Goal: Transaction & Acquisition: Purchase product/service

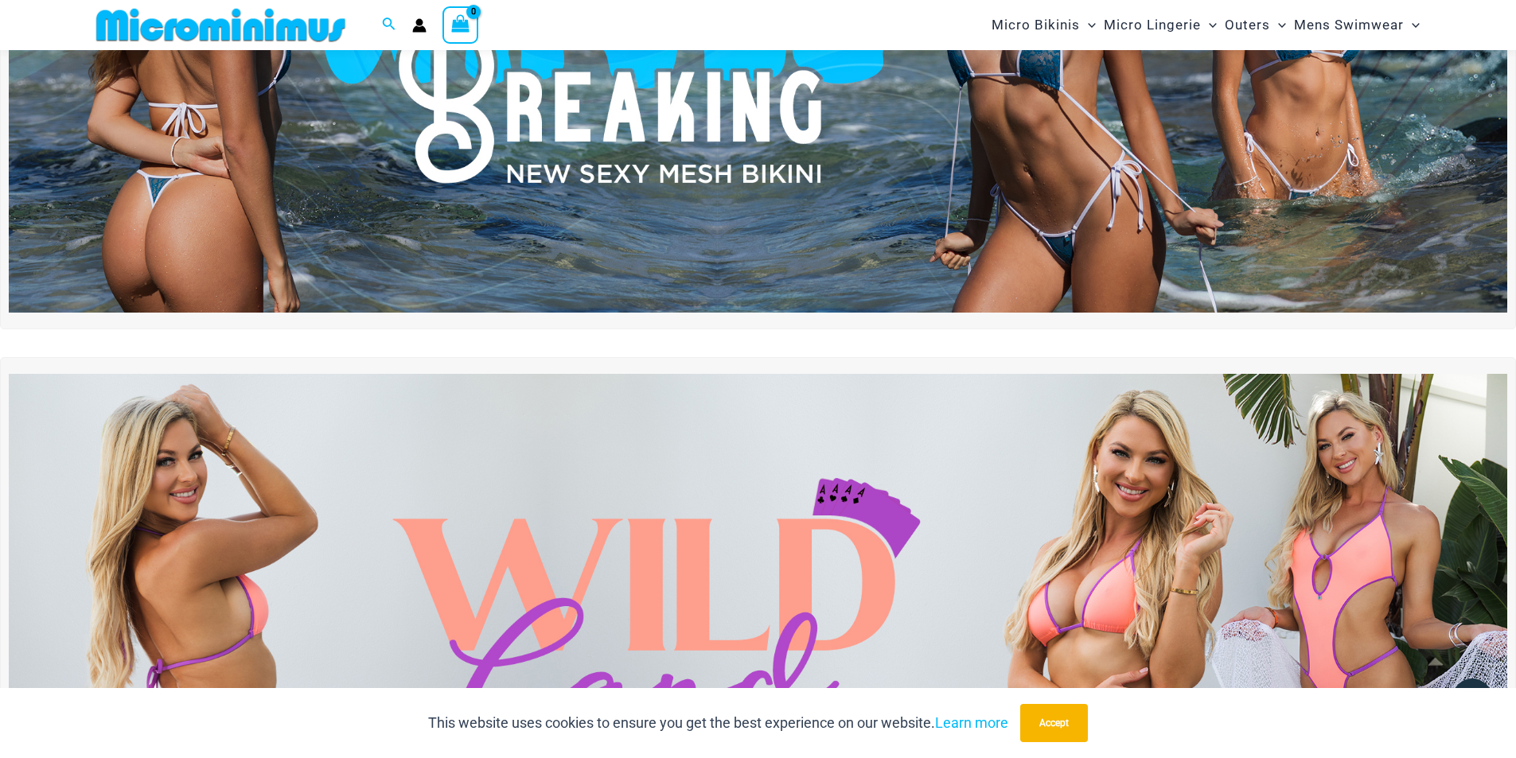
scroll to position [579, 0]
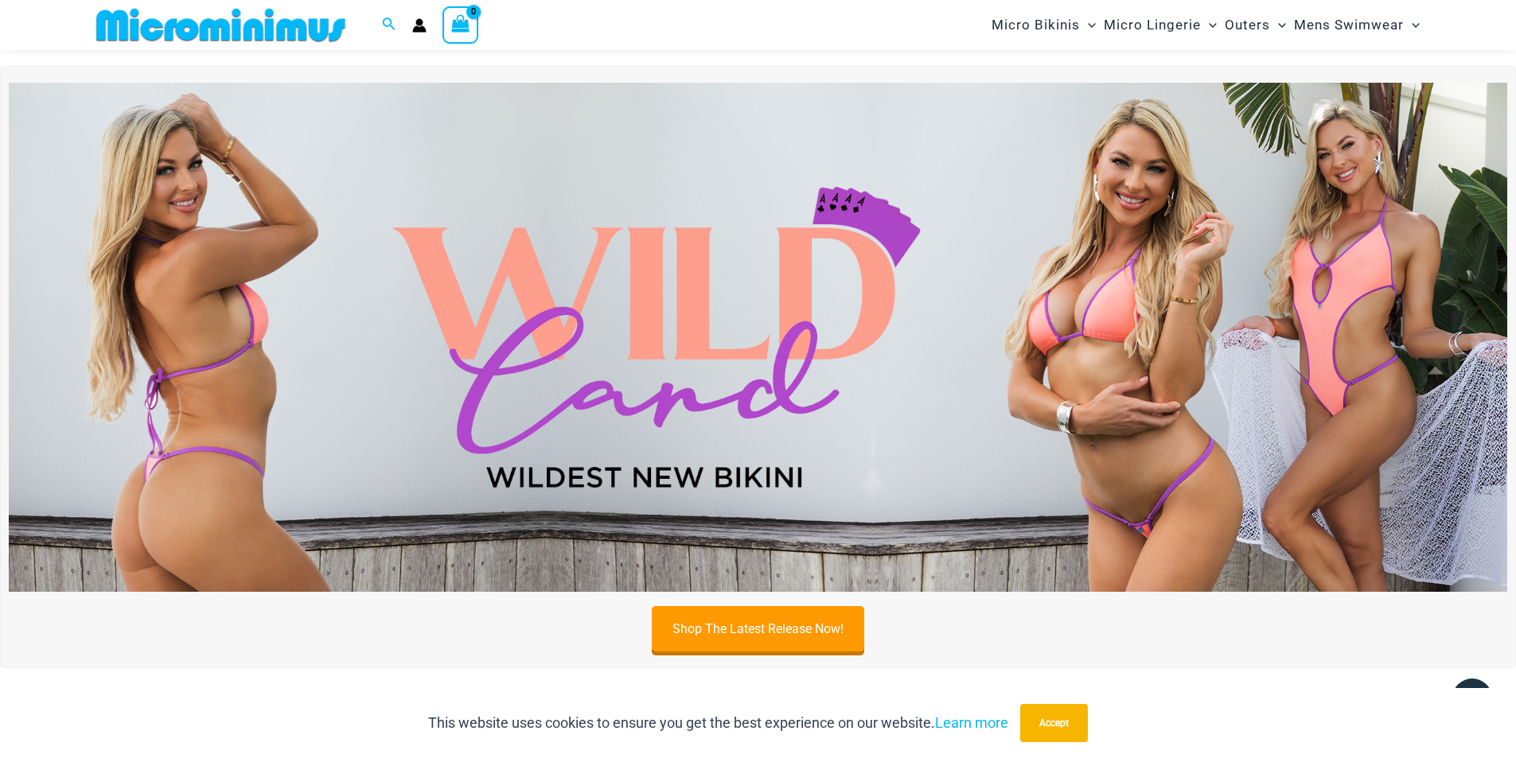
click at [615, 329] on img at bounding box center [758, 337] width 1498 height 509
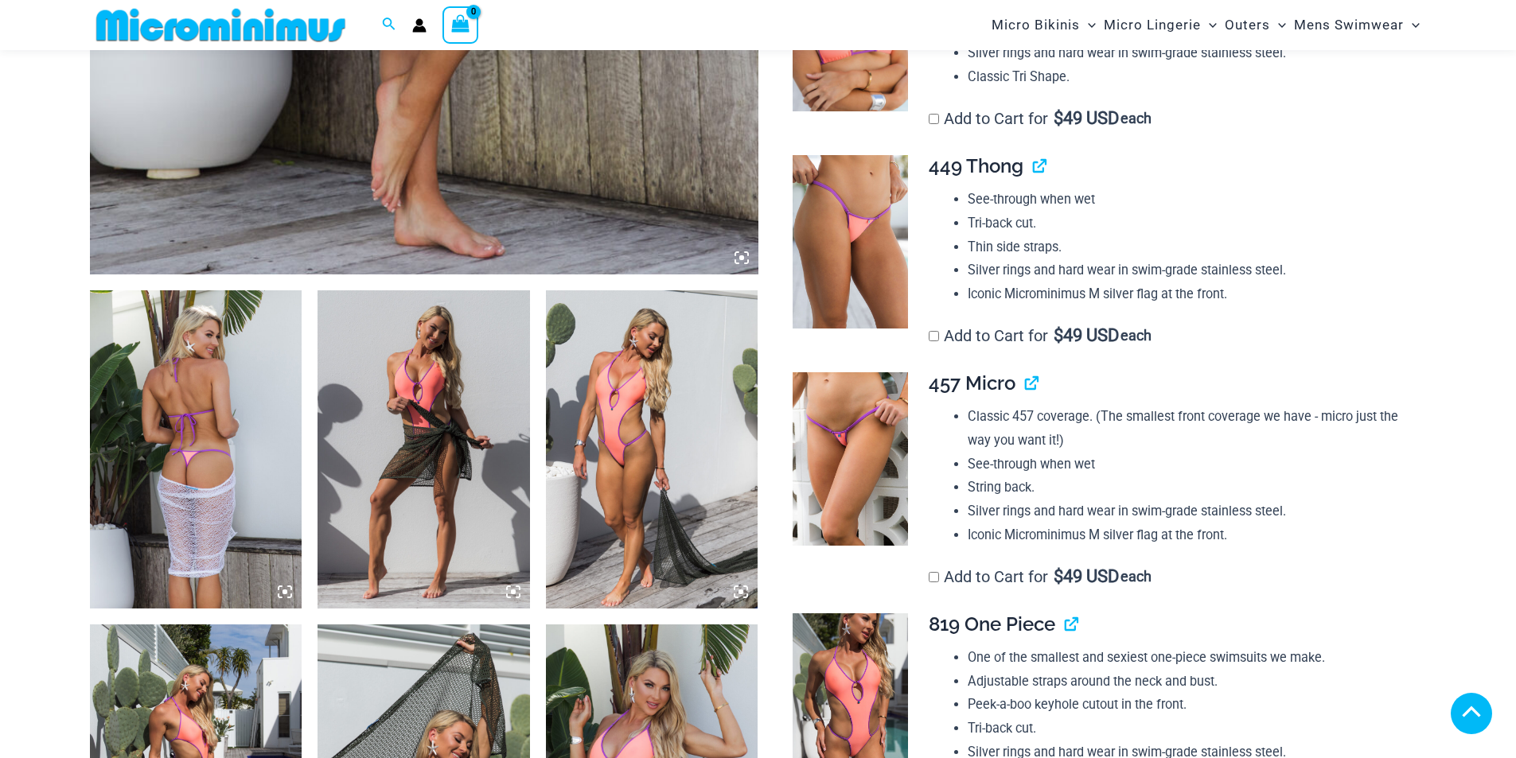
click at [744, 592] on icon at bounding box center [741, 592] width 14 height 14
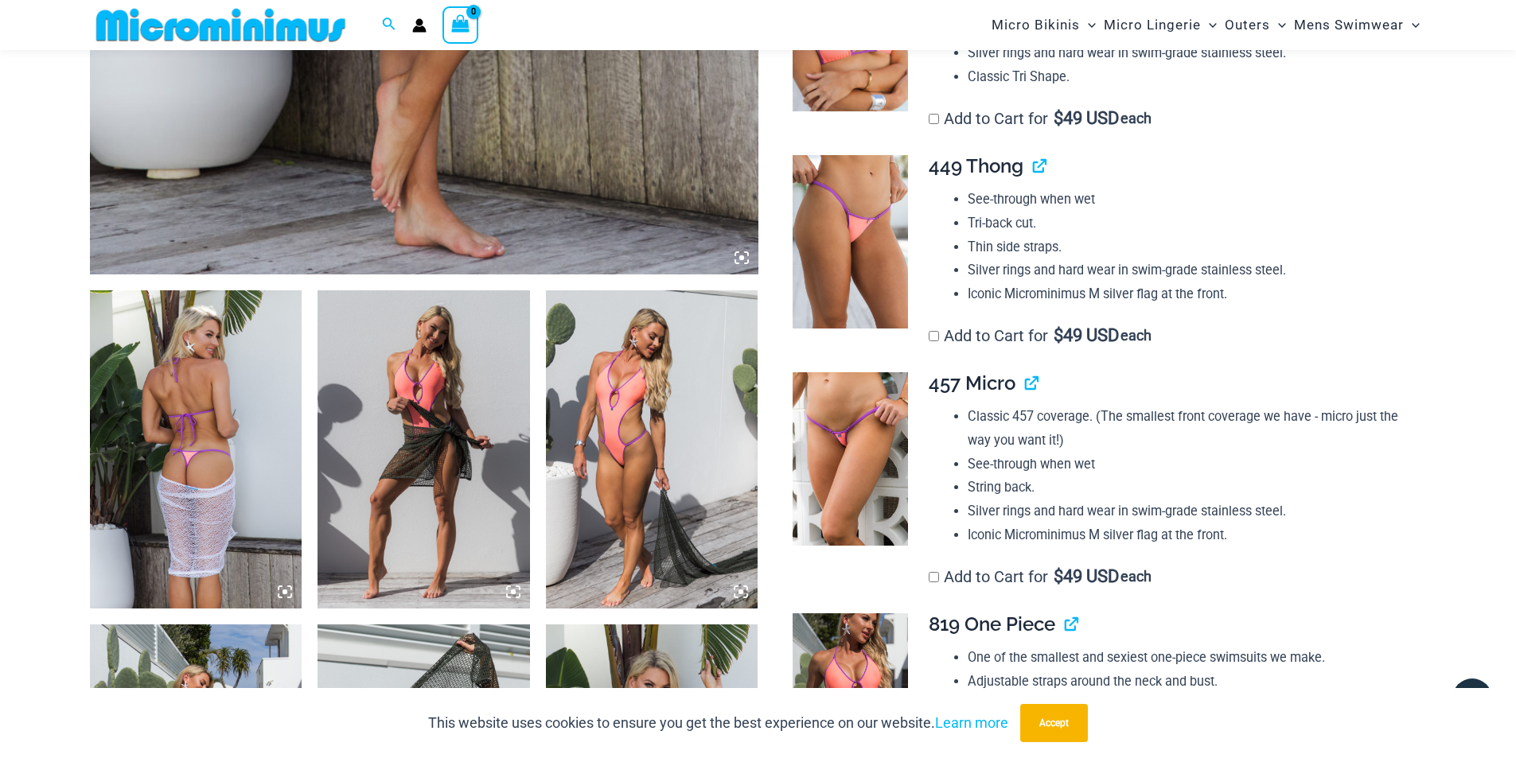
click at [630, 407] on img at bounding box center [652, 449] width 212 height 318
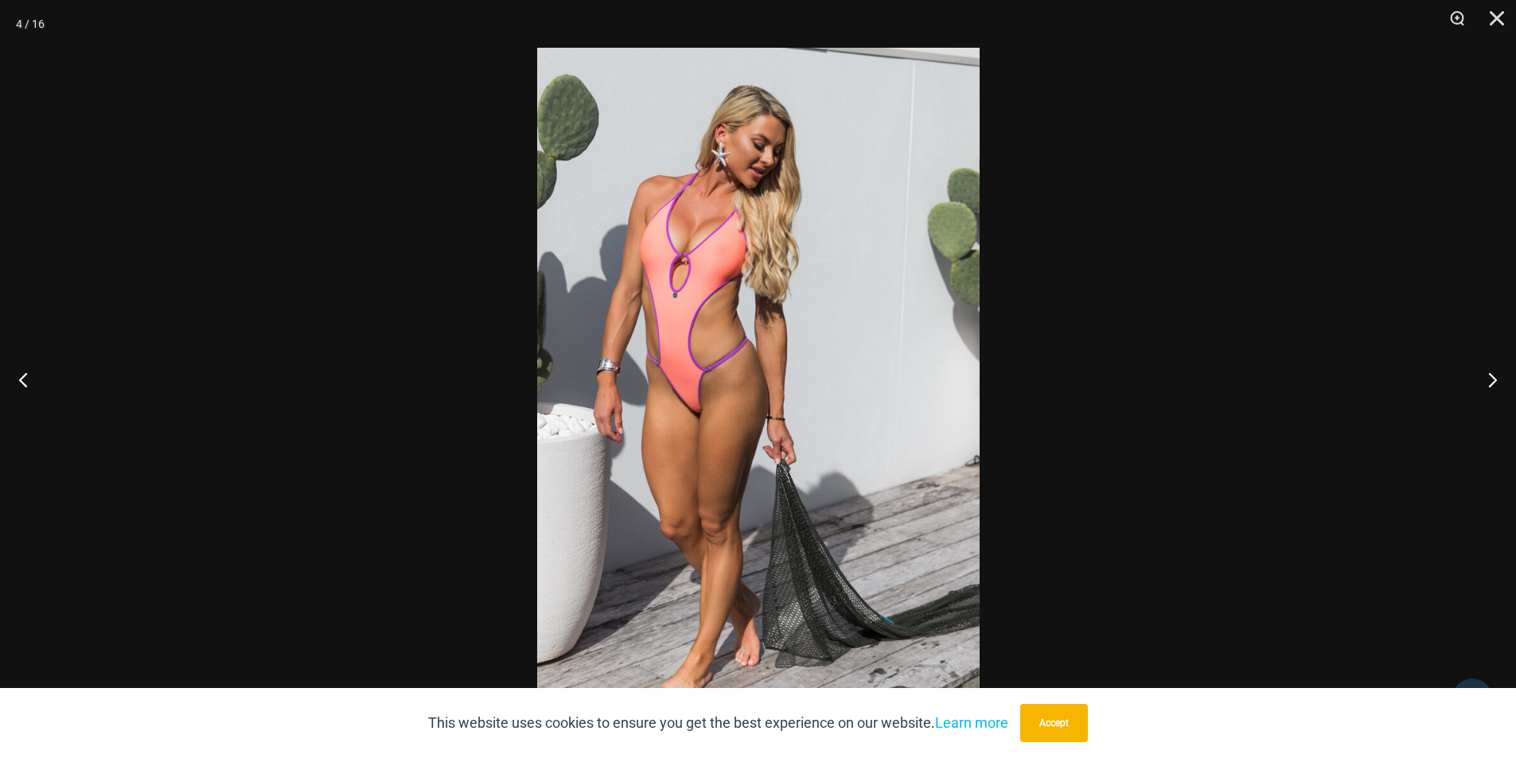
click at [724, 319] on img at bounding box center [758, 379] width 442 height 663
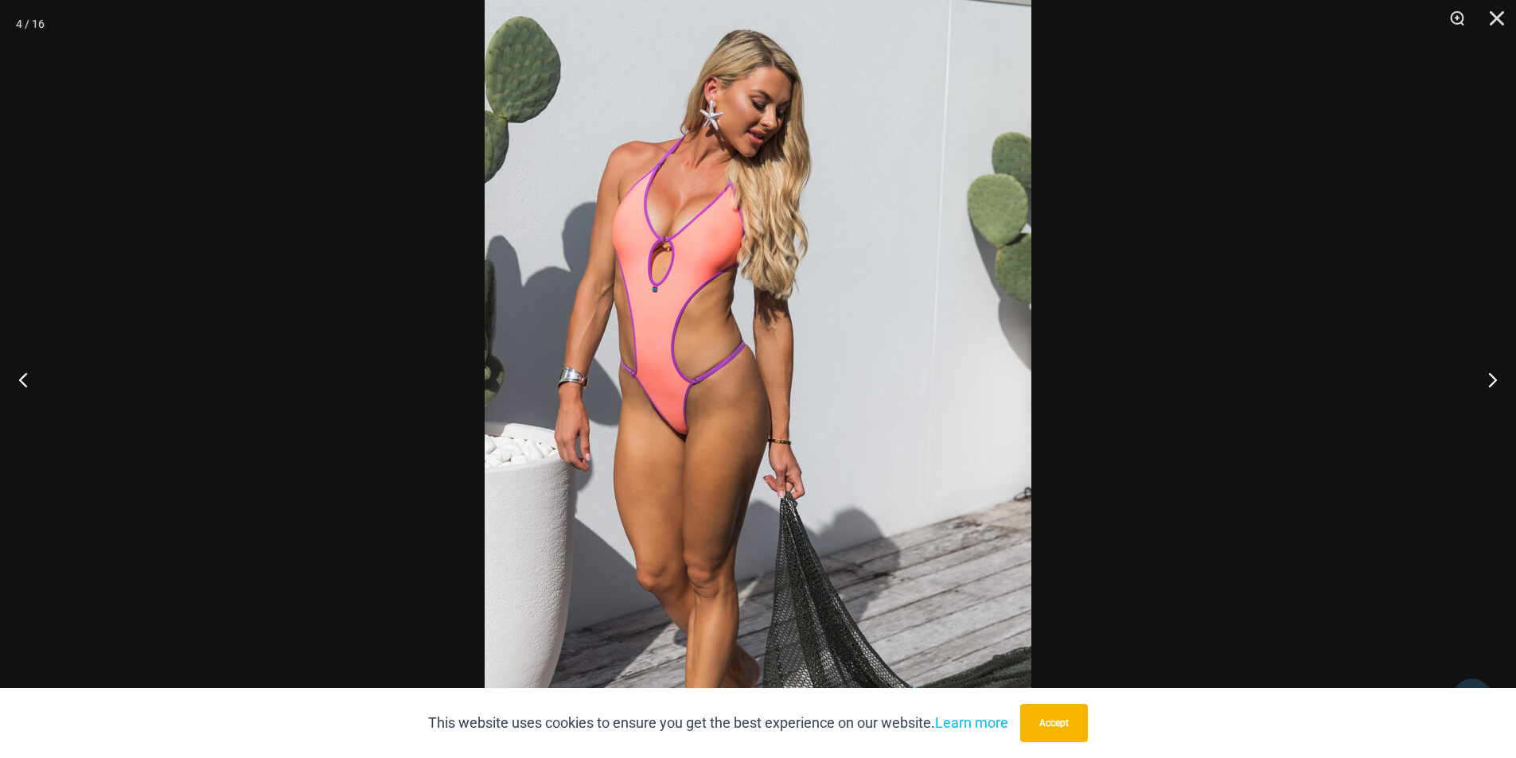
click at [724, 319] on img at bounding box center [758, 393] width 547 height 820
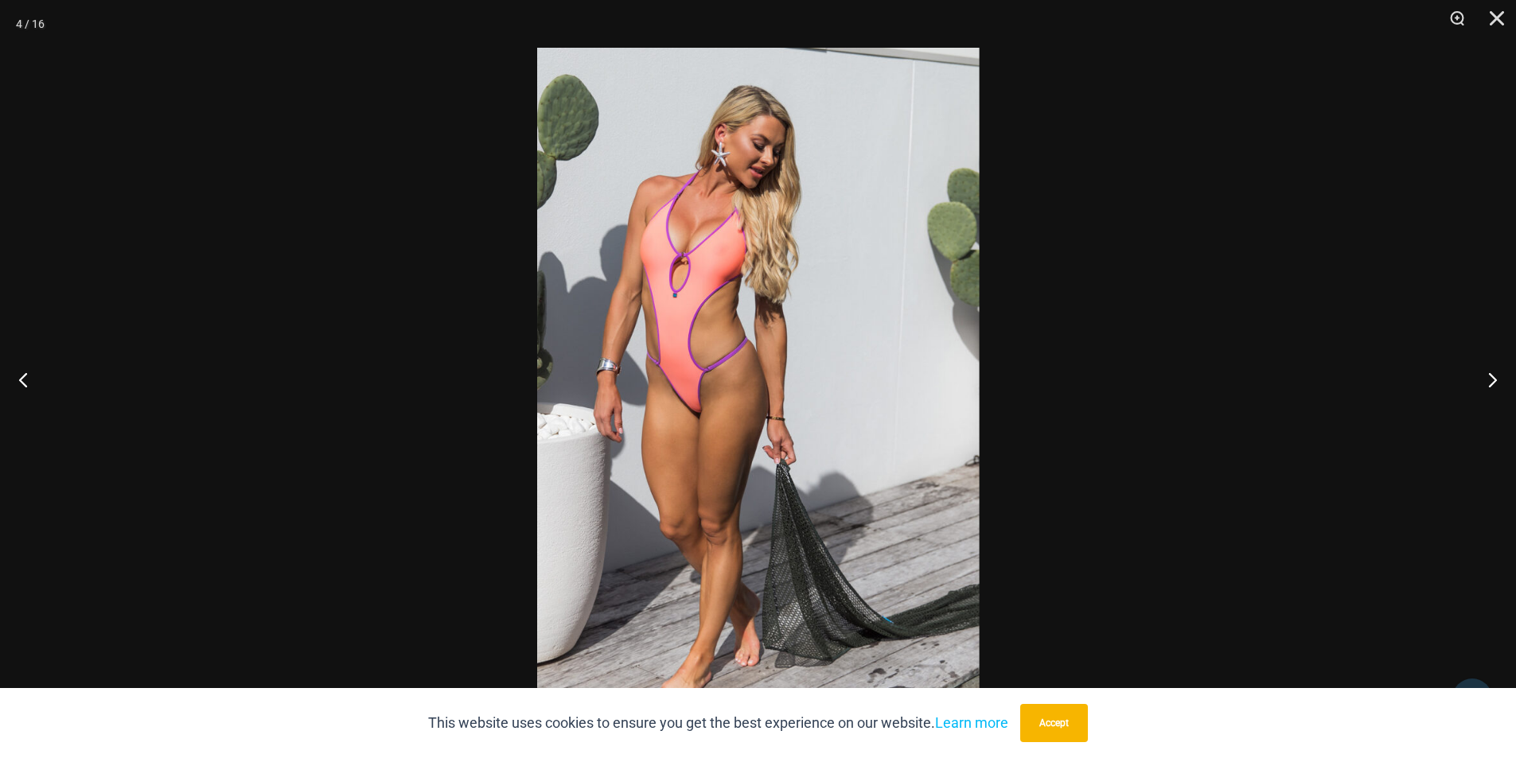
click at [1190, 312] on div at bounding box center [758, 379] width 1516 height 758
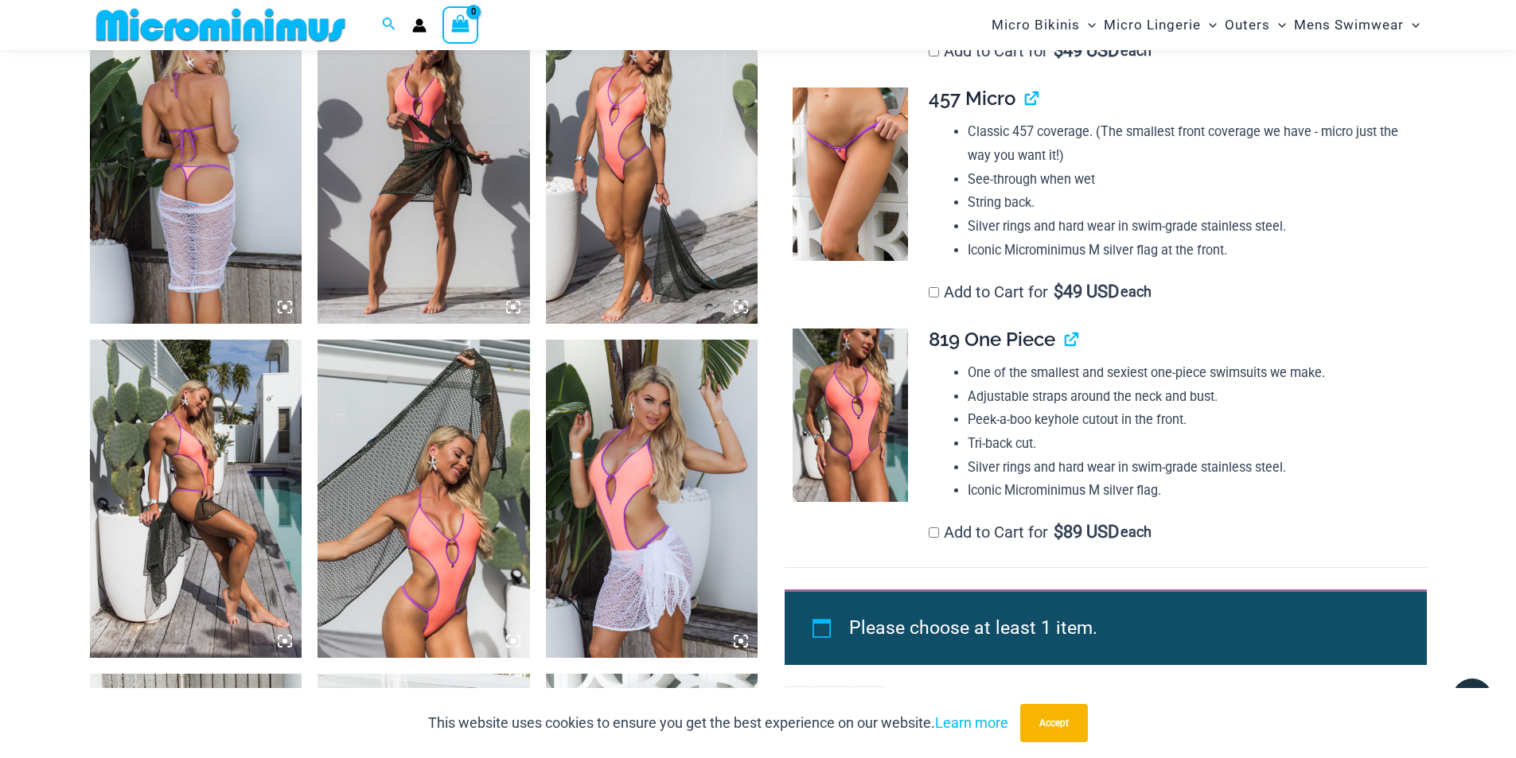
scroll to position [1165, 0]
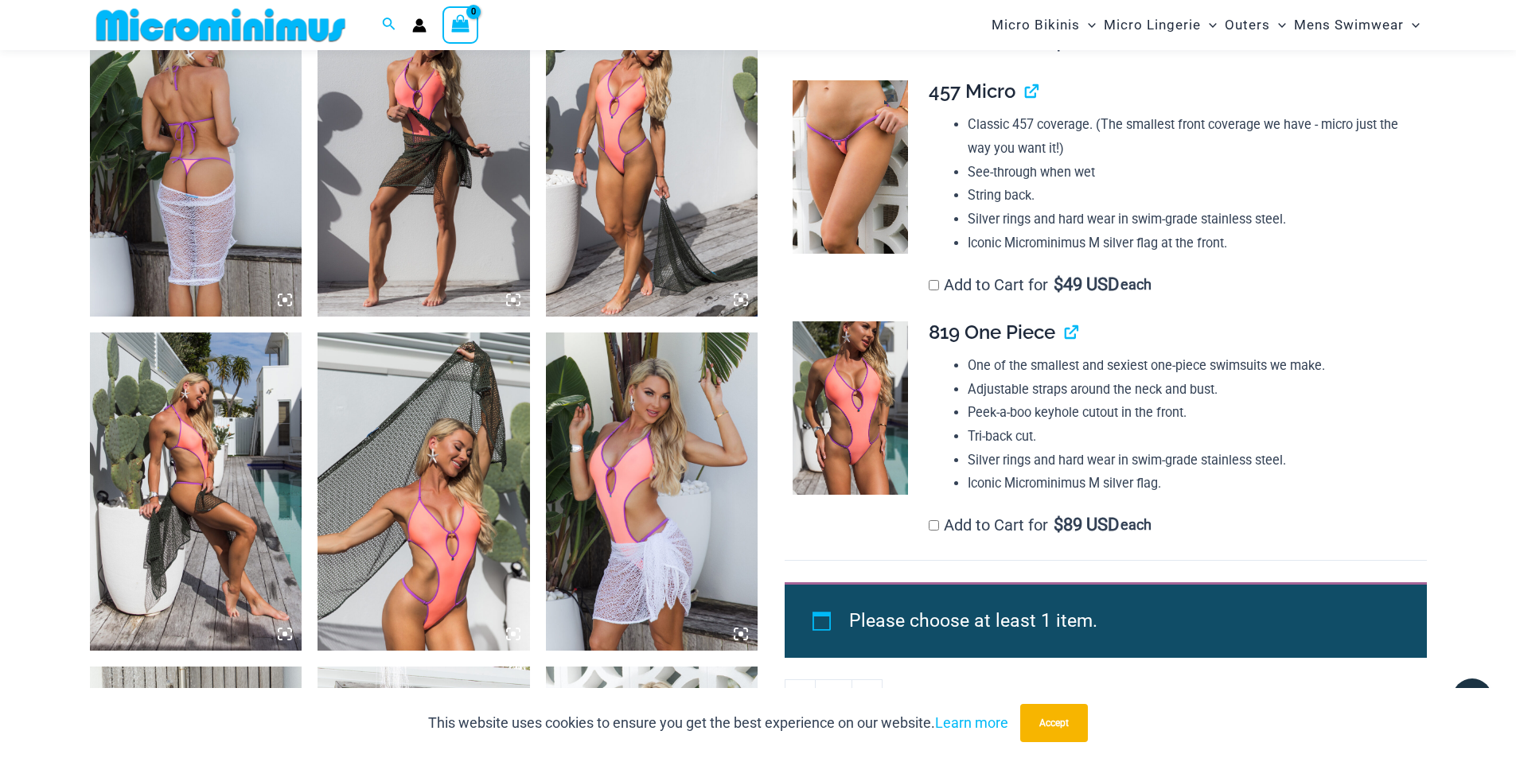
click at [875, 229] on img at bounding box center [850, 166] width 115 height 173
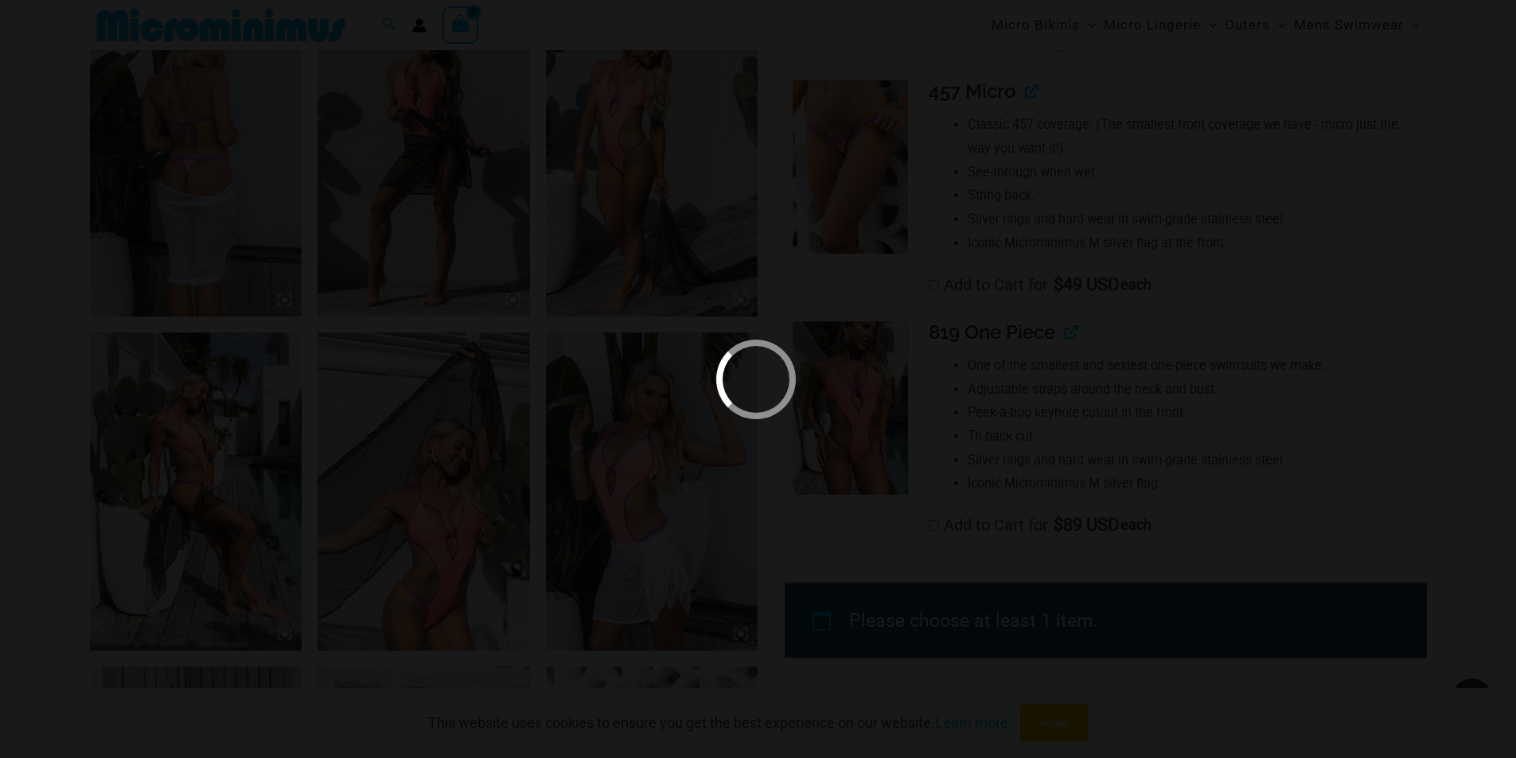
click at [952, 229] on div at bounding box center [758, 379] width 1516 height 758
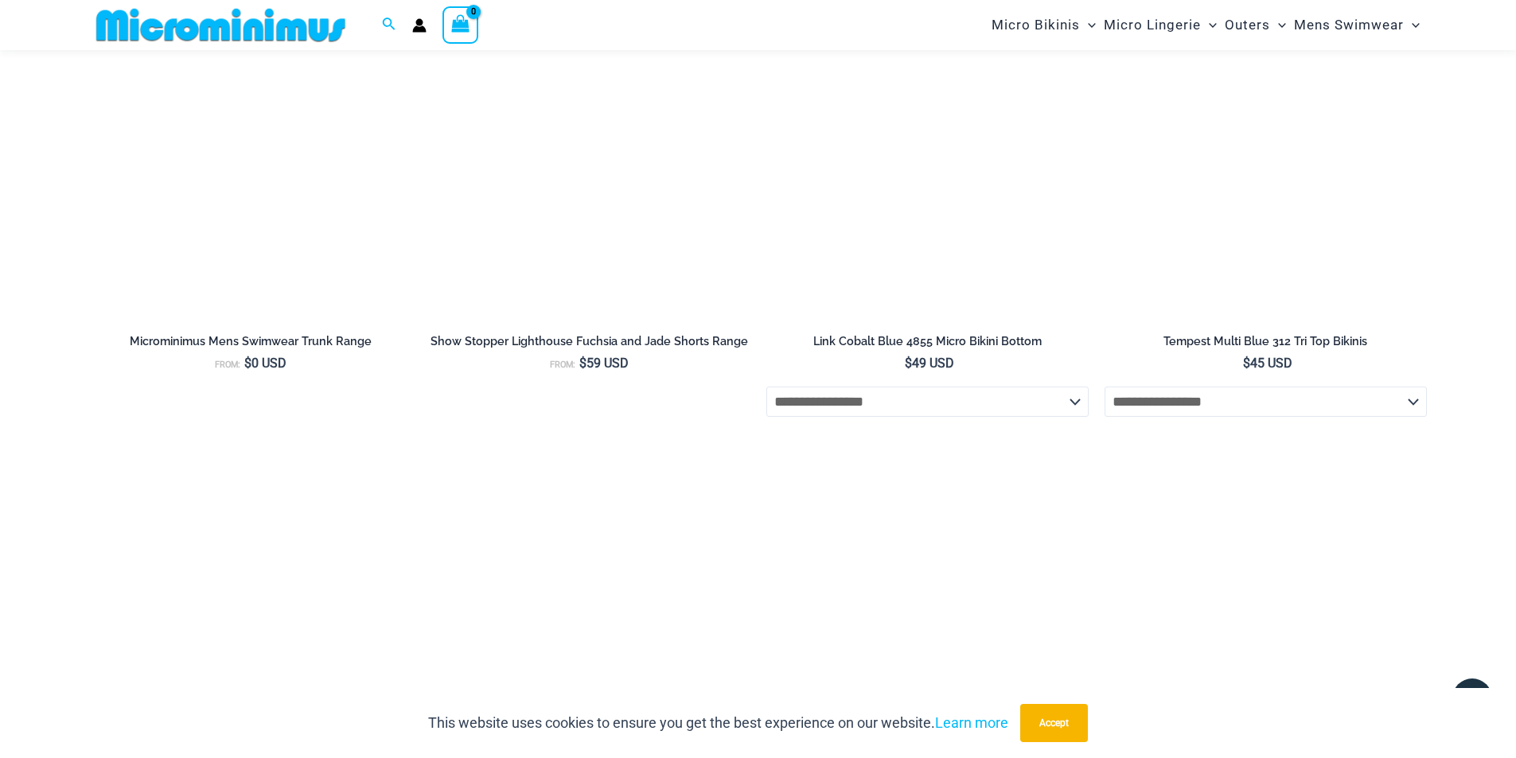
scroll to position [3791, 0]
